Goal: Task Accomplishment & Management: Manage account settings

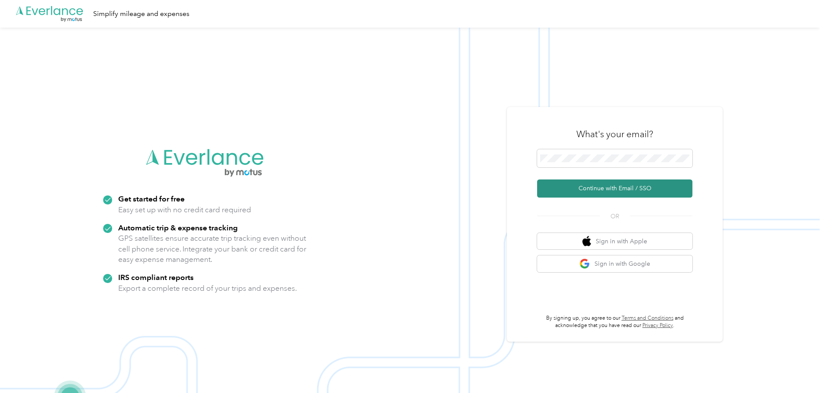
click at [587, 190] on button "Continue with Email / SSO" at bounding box center [614, 188] width 155 height 18
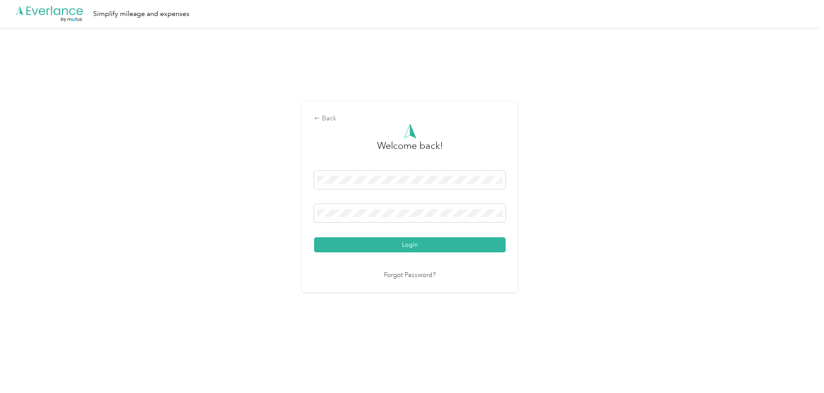
click at [318, 251] on button "Login" at bounding box center [409, 244] width 191 height 15
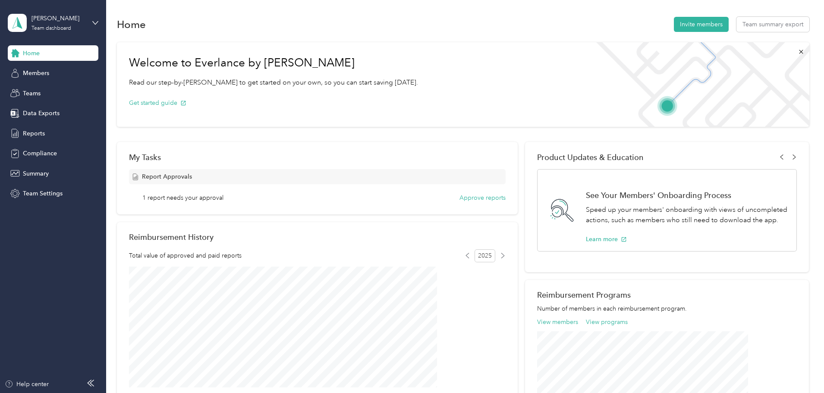
click at [87, 23] on div "[PERSON_NAME] Team dashboard" at bounding box center [53, 23] width 91 height 30
click at [301, 28] on div "Home Invite members Team summary export" at bounding box center [463, 24] width 692 height 18
click at [43, 133] on span "Reports" at bounding box center [34, 133] width 22 height 9
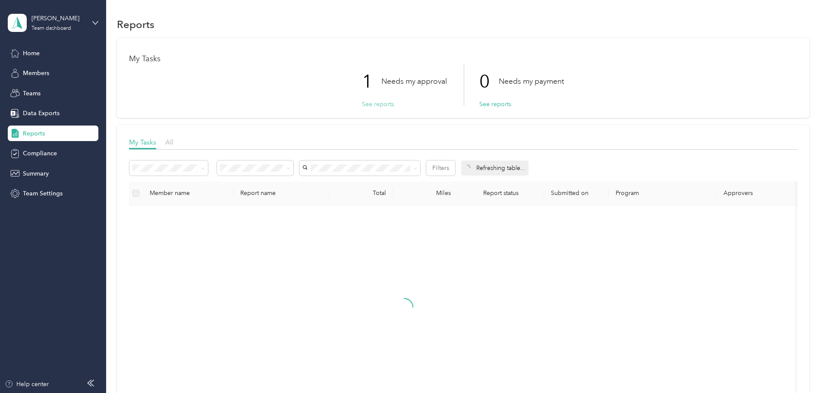
click at [379, 104] on button "See reports" at bounding box center [378, 104] width 32 height 9
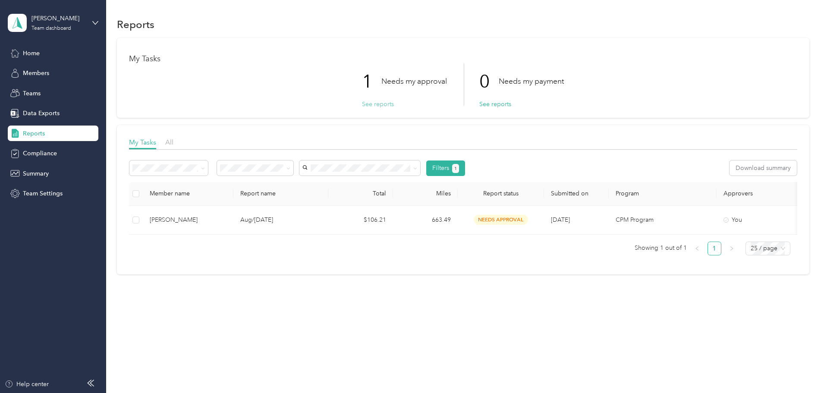
click at [383, 105] on button "See reports" at bounding box center [378, 104] width 32 height 9
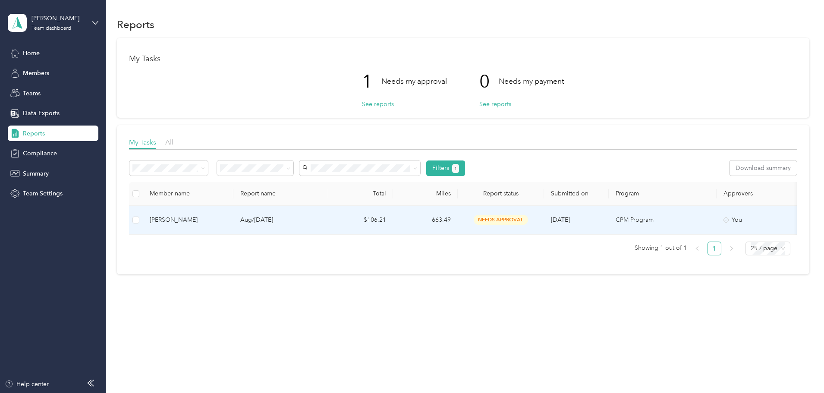
click at [393, 218] on td "$106.21" at bounding box center [360, 220] width 65 height 29
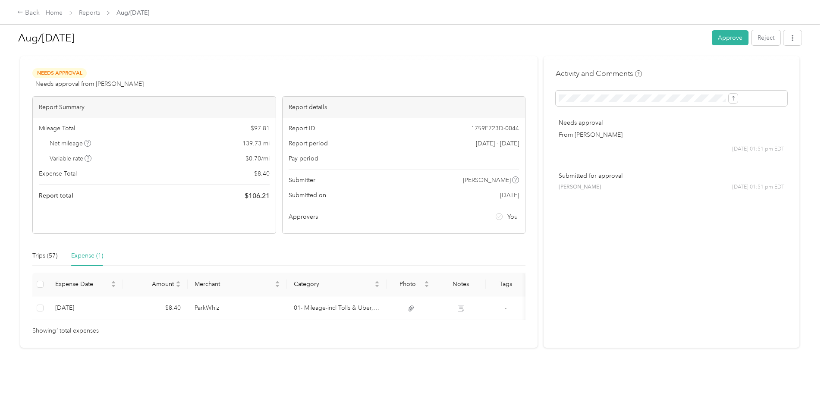
scroll to position [23, 0]
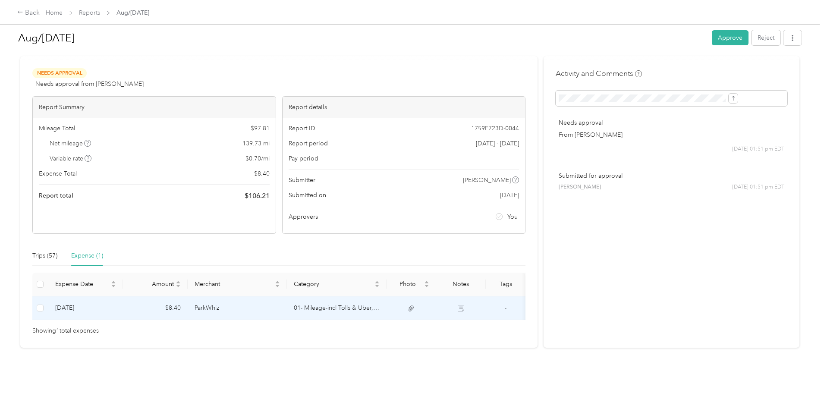
click at [251, 296] on td "ParkWhiz" at bounding box center [238, 308] width 100 height 24
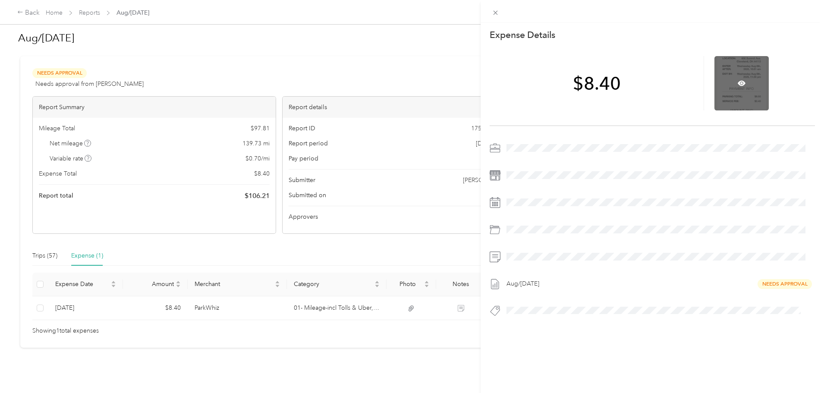
click at [722, 101] on div at bounding box center [741, 83] width 54 height 54
click at [112, 242] on div "This expense cannot be edited because it is either under review, approved, or p…" at bounding box center [412, 196] width 824 height 393
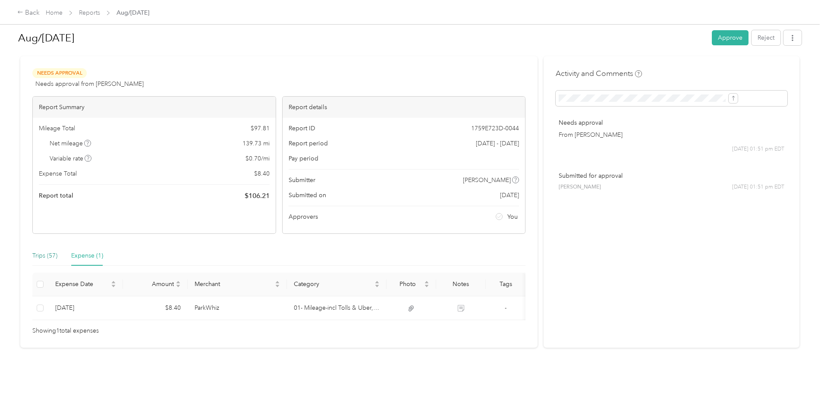
click at [57, 251] on div "Trips (57)" at bounding box center [44, 255] width 25 height 9
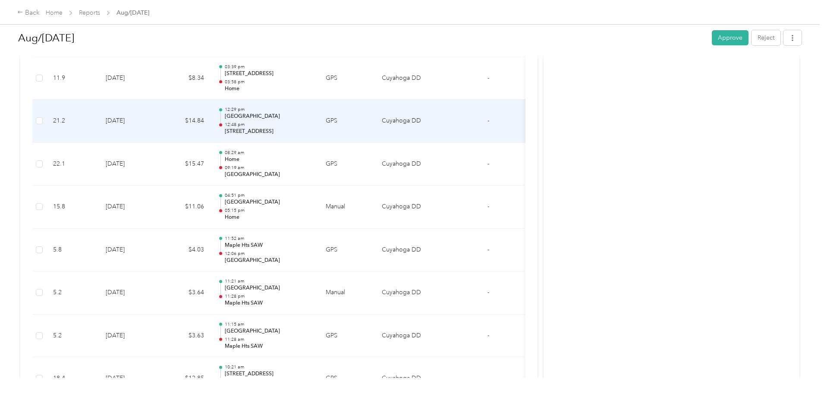
scroll to position [1113, 0]
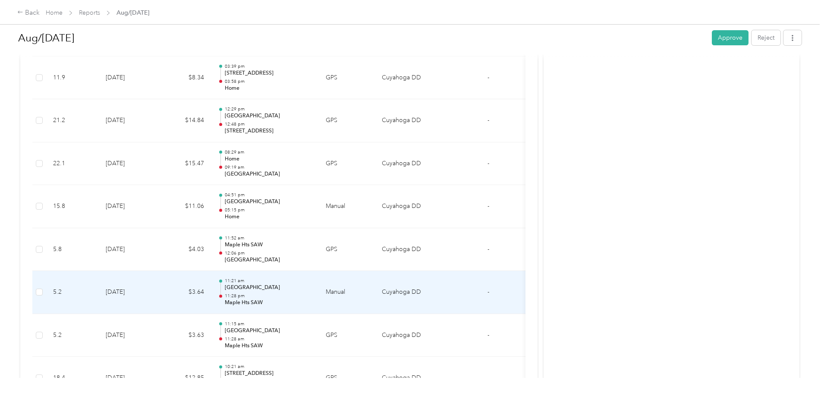
click at [159, 286] on td "[DATE]" at bounding box center [129, 292] width 60 height 43
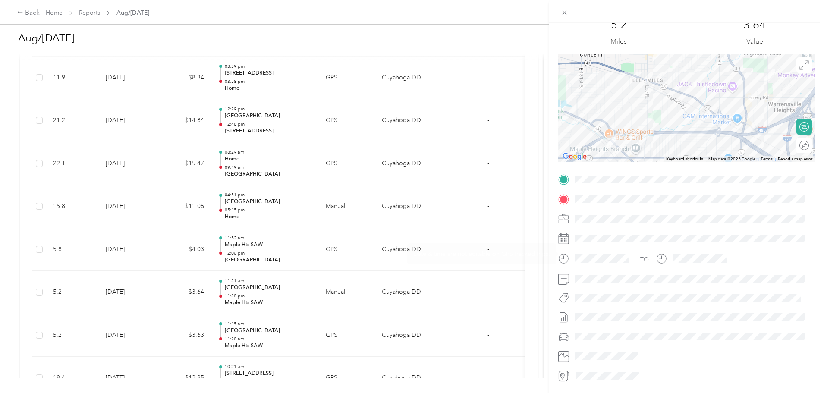
scroll to position [0, 0]
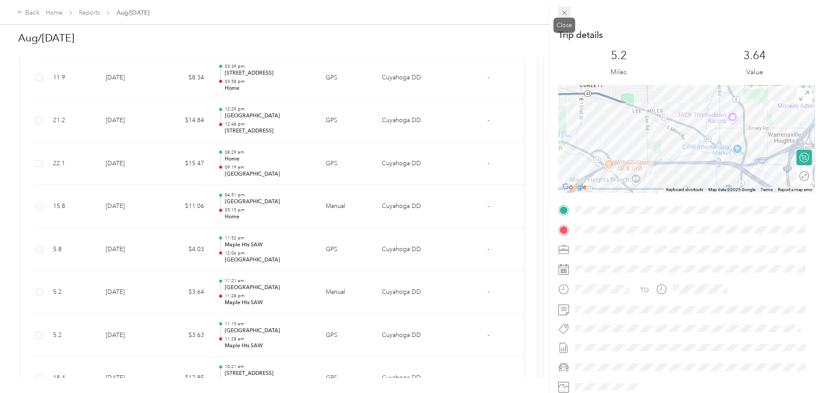
click at [564, 15] on icon at bounding box center [564, 12] width 7 height 7
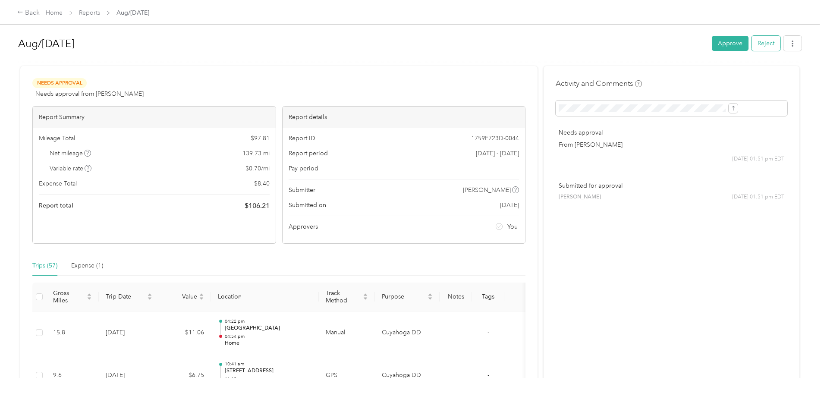
click at [751, 42] on button "Reject" at bounding box center [765, 43] width 29 height 15
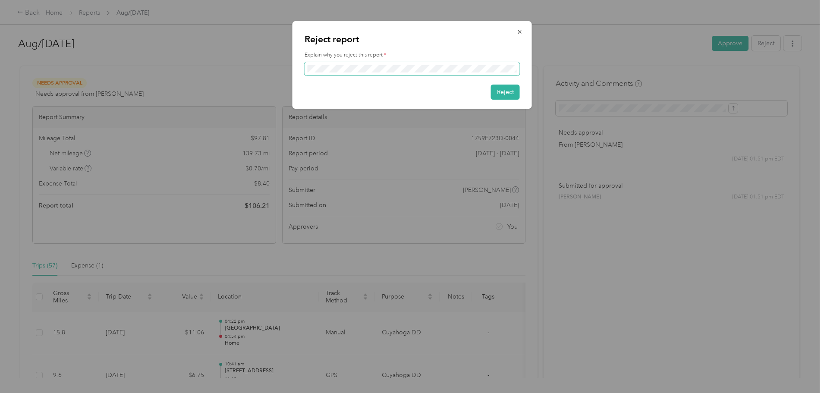
scroll to position [0, 85]
click at [508, 91] on button "Reject" at bounding box center [505, 92] width 29 height 15
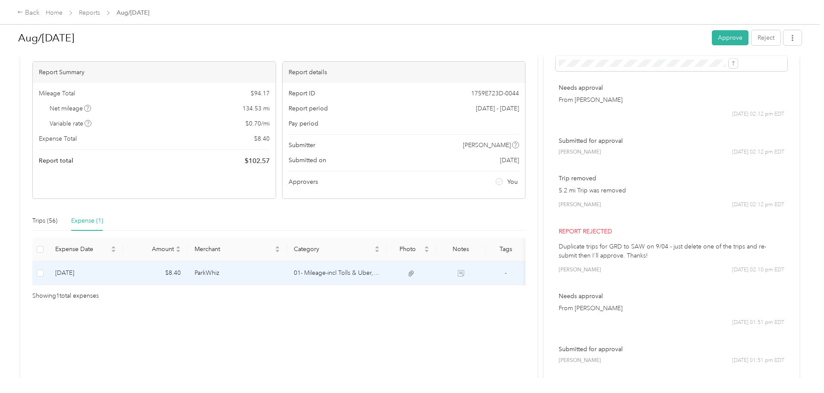
scroll to position [86, 0]
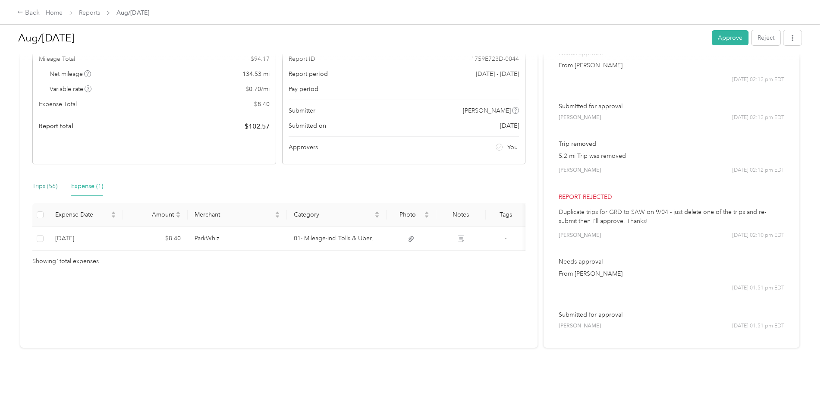
click at [57, 182] on div "Trips (56)" at bounding box center [44, 186] width 25 height 9
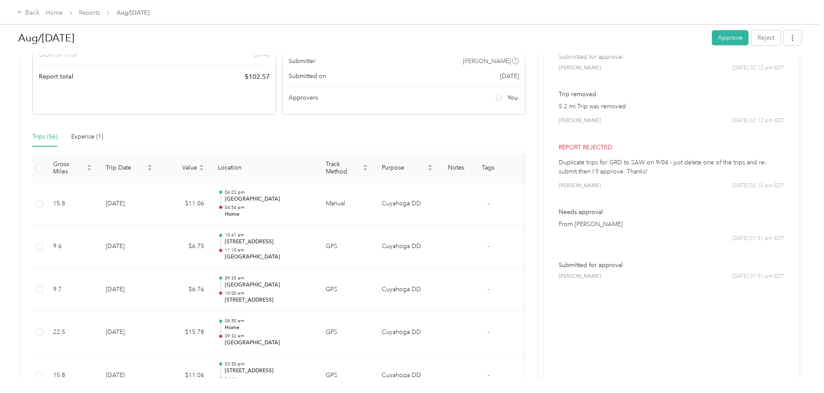
scroll to position [0, 0]
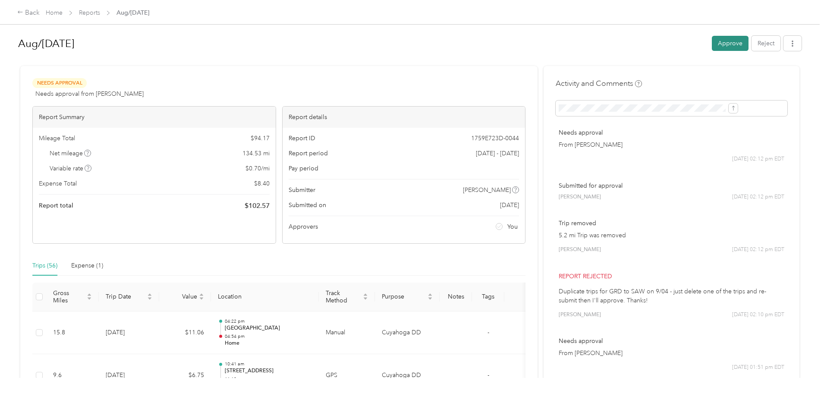
click at [712, 44] on button "Approve" at bounding box center [730, 43] width 37 height 15
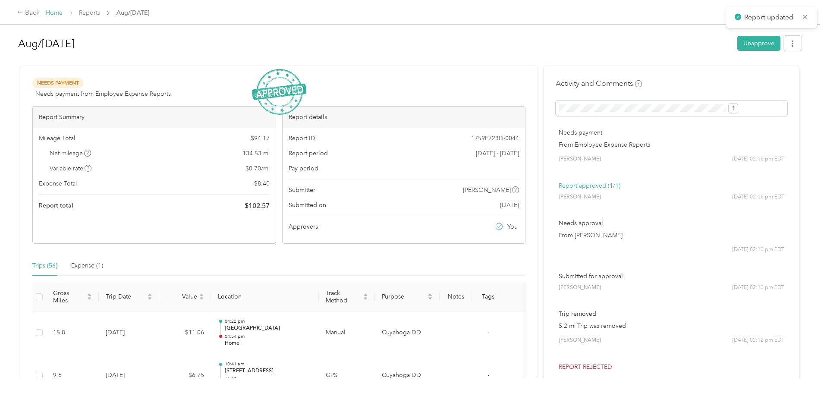
click at [63, 14] on link "Home" at bounding box center [54, 12] width 17 height 7
